Goal: Information Seeking & Learning: Check status

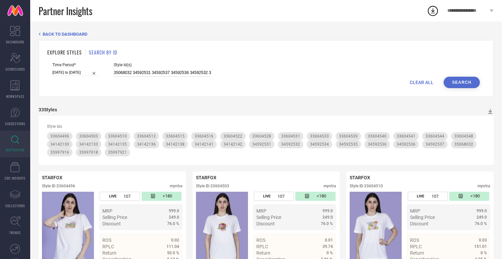
click at [180, 69] on input "35068032 34592531 34592537 34592536 34592532 34592535 34592534 35997921 3599791…" at bounding box center [162, 73] width 97 height 8
paste input "32414124"
type input "32414124"
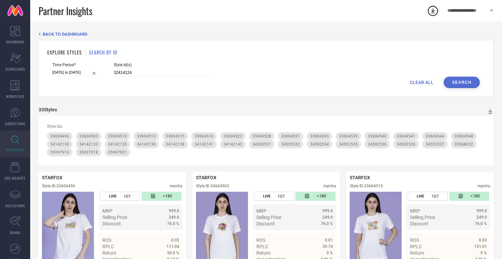
click at [469, 79] on button "Search" at bounding box center [462, 82] width 36 height 11
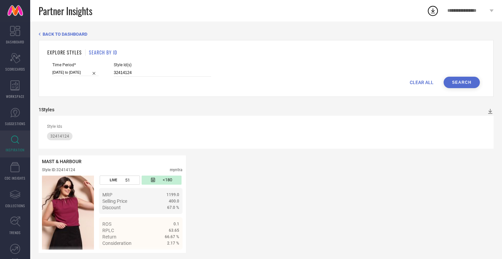
click at [75, 72] on input "[DATE] to [DATE]" at bounding box center [75, 72] width 46 height 7
select select "1"
select select "2025"
select select "2"
select select "2025"
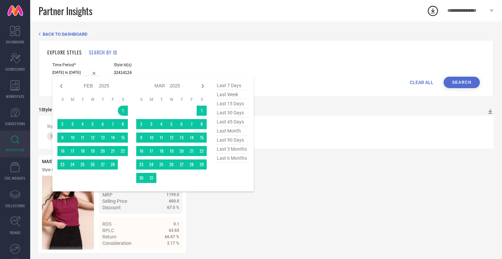
click at [235, 160] on span "last 6 months" at bounding box center [232, 157] width 34 height 9
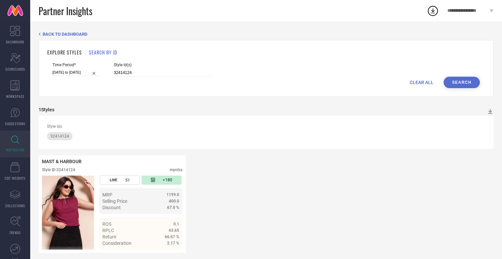
click at [454, 83] on button "Search" at bounding box center [462, 82] width 36 height 11
